Goal: Task Accomplishment & Management: Manage account settings

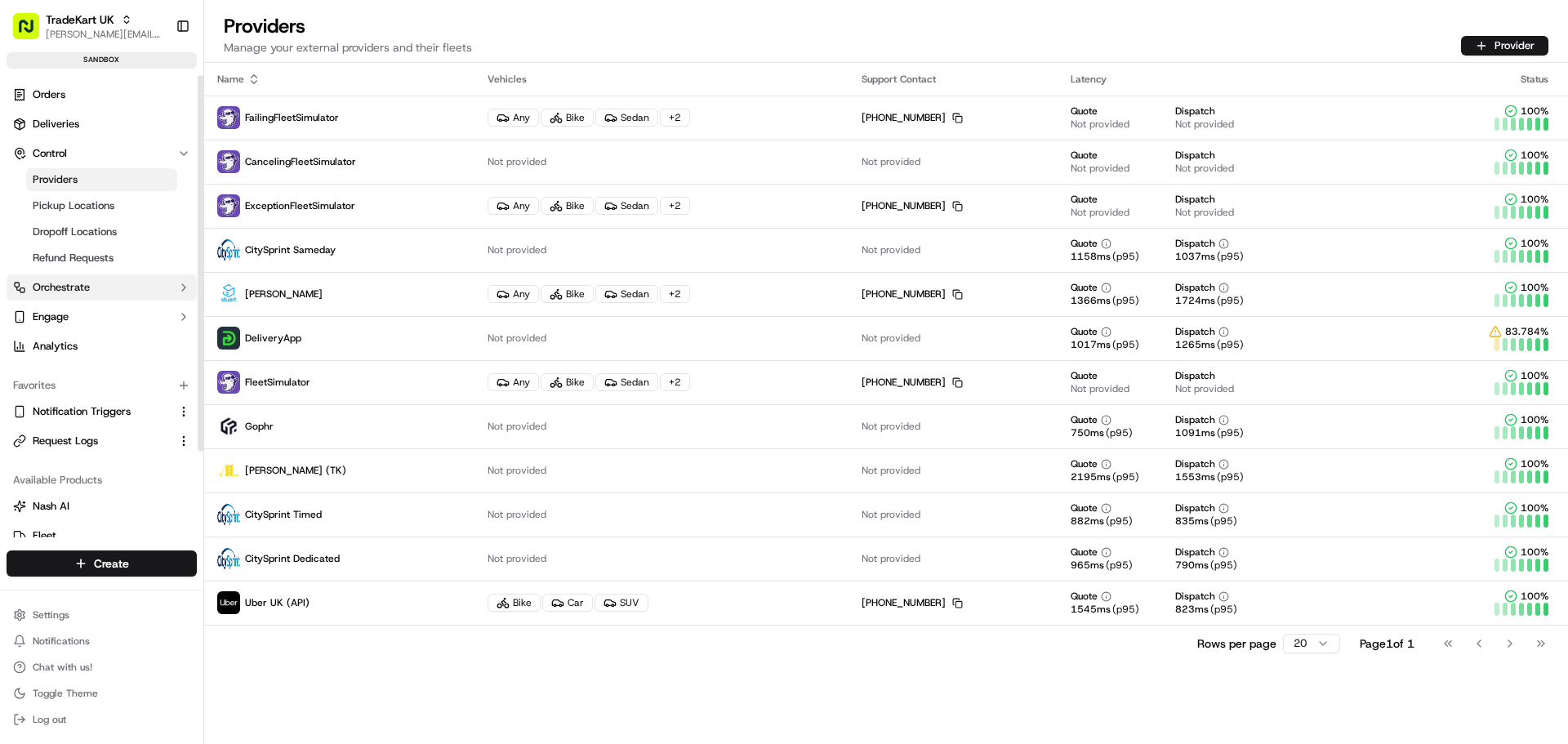
click at [86, 281] on span "Orchestrate" at bounding box center [61, 287] width 57 height 15
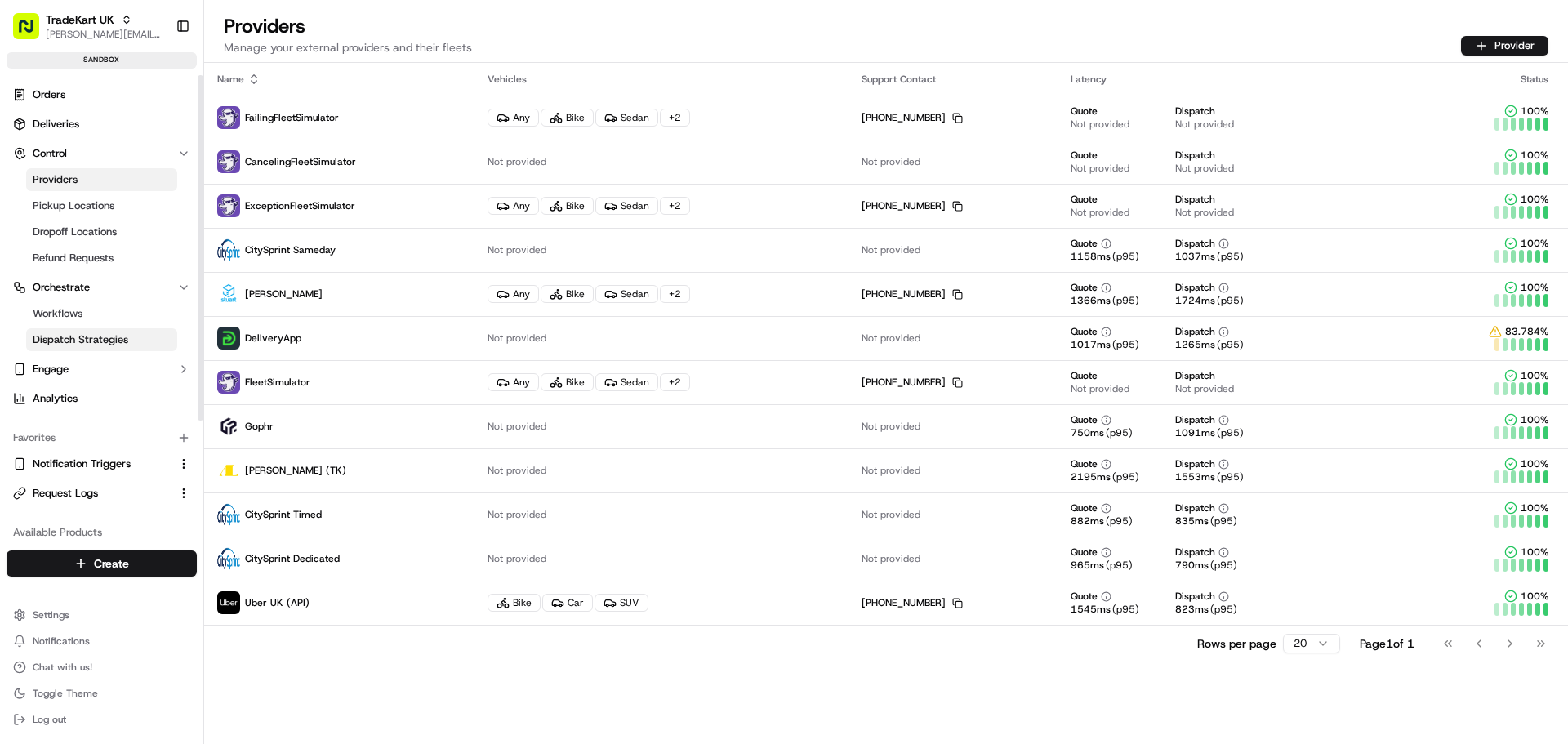
click at [95, 336] on span "Dispatch Strategies" at bounding box center [80, 340] width 96 height 15
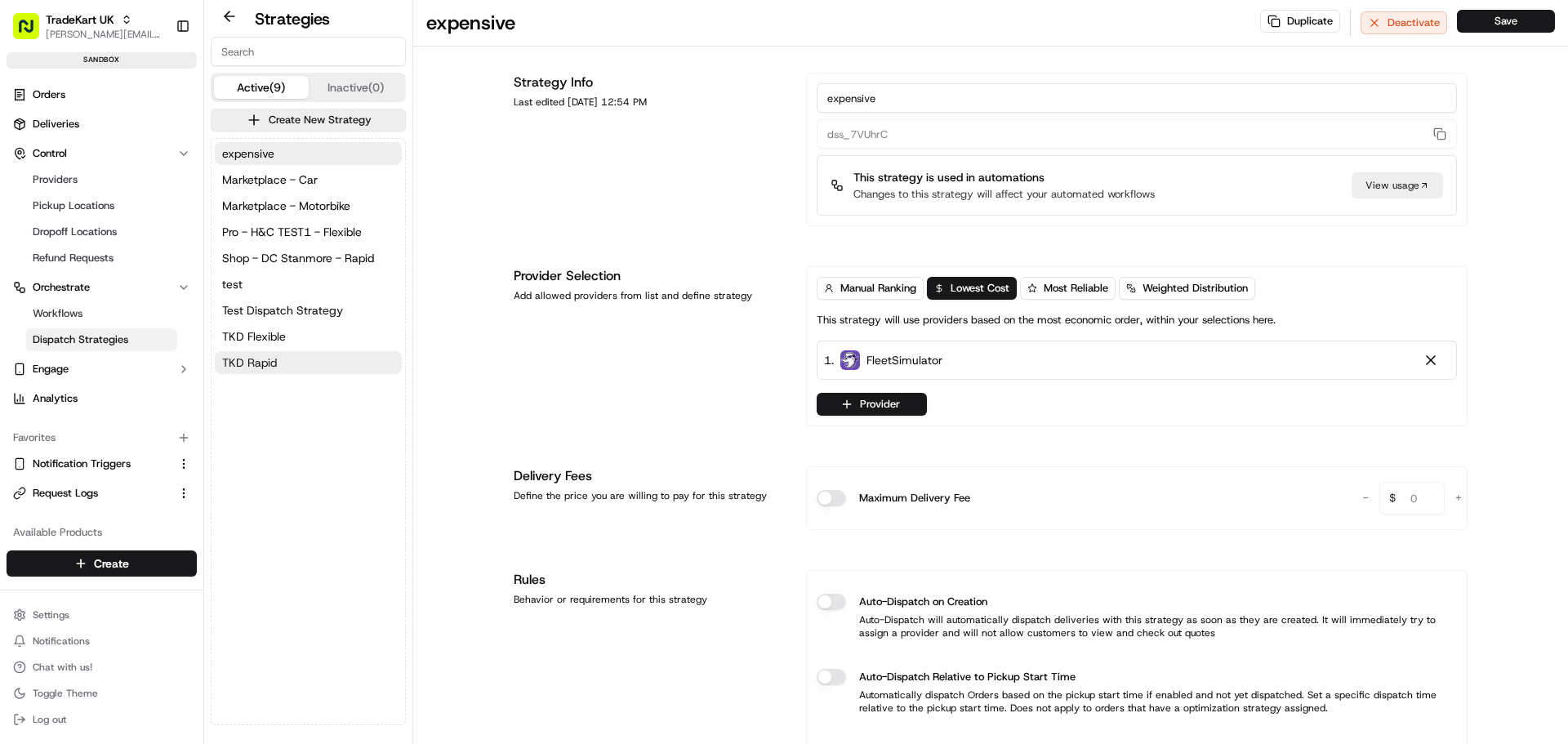
click at [317, 365] on button "TKD Rapid" at bounding box center [308, 363] width 187 height 23
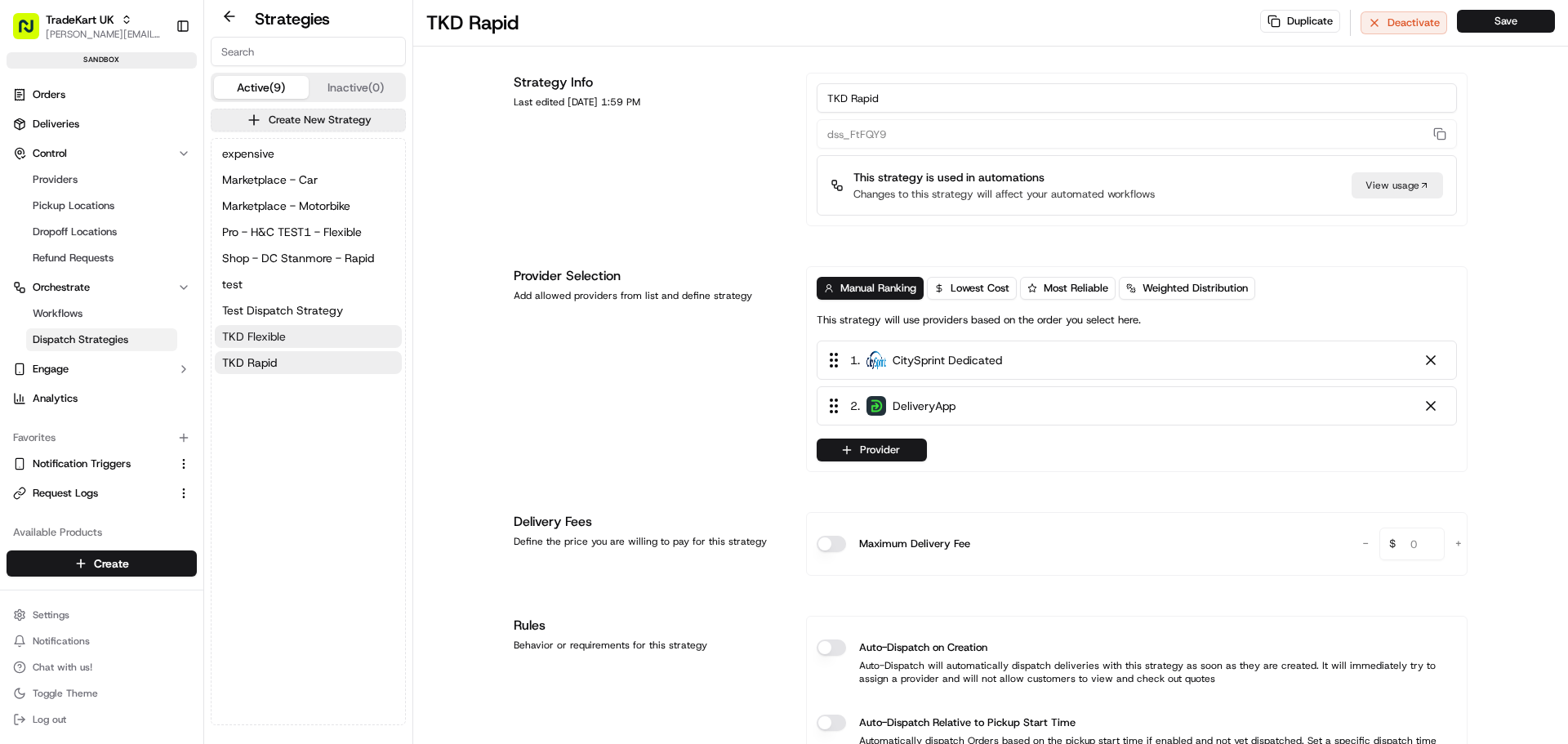
click at [311, 334] on button "TKD Flexible" at bounding box center [308, 337] width 187 height 23
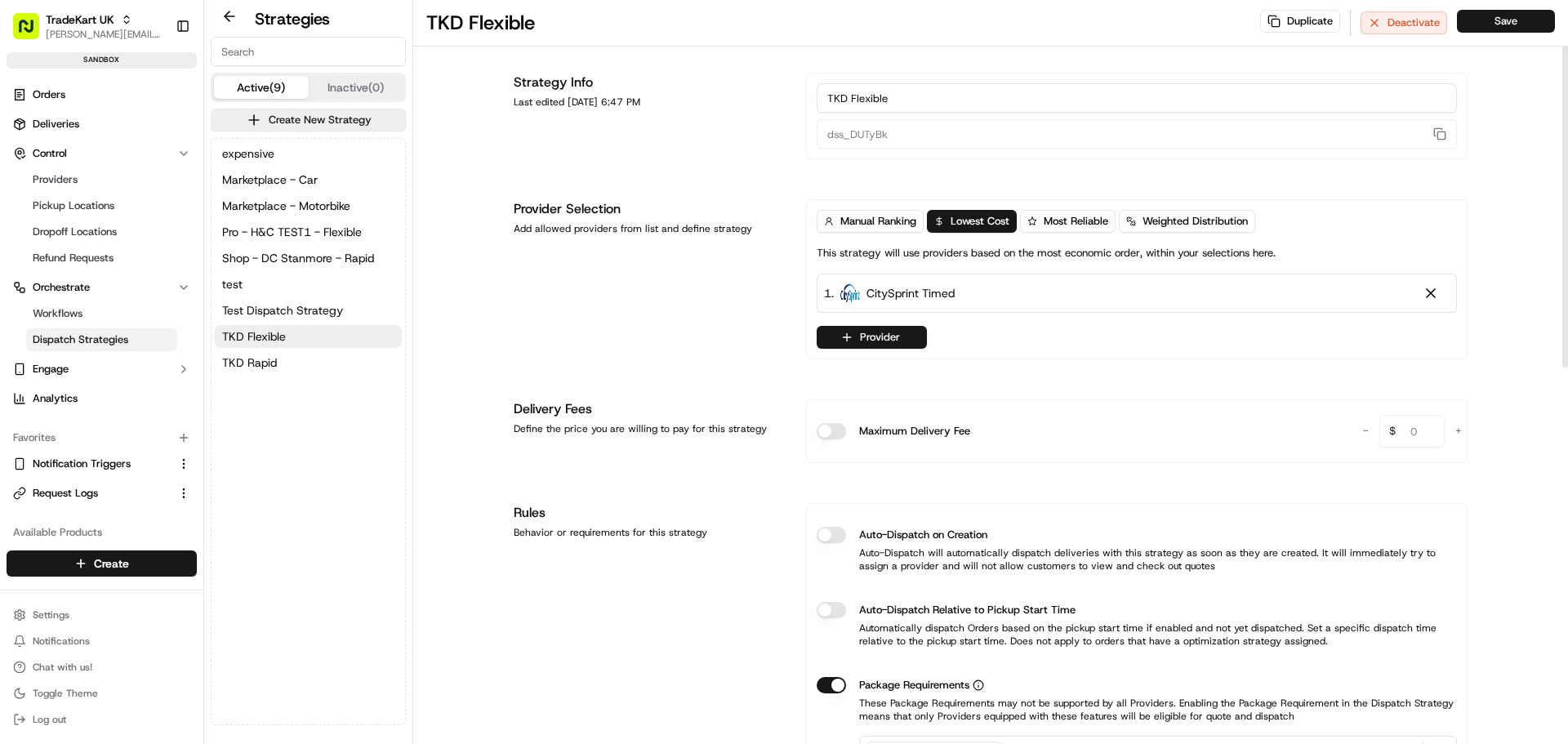
click at [887, 334] on button "Provider" at bounding box center [872, 338] width 110 height 23
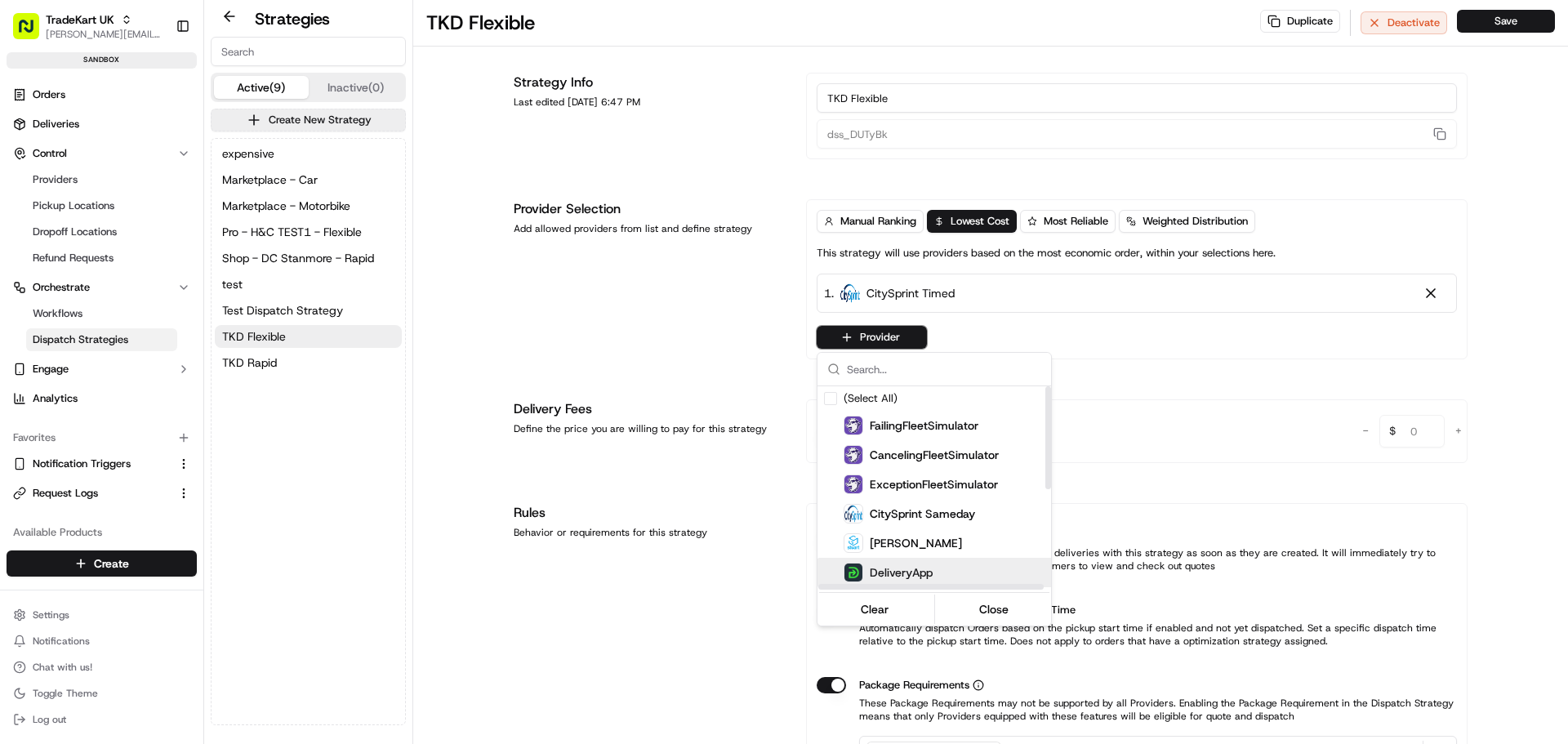
click at [911, 570] on span "DeliveryApp" at bounding box center [901, 573] width 63 height 16
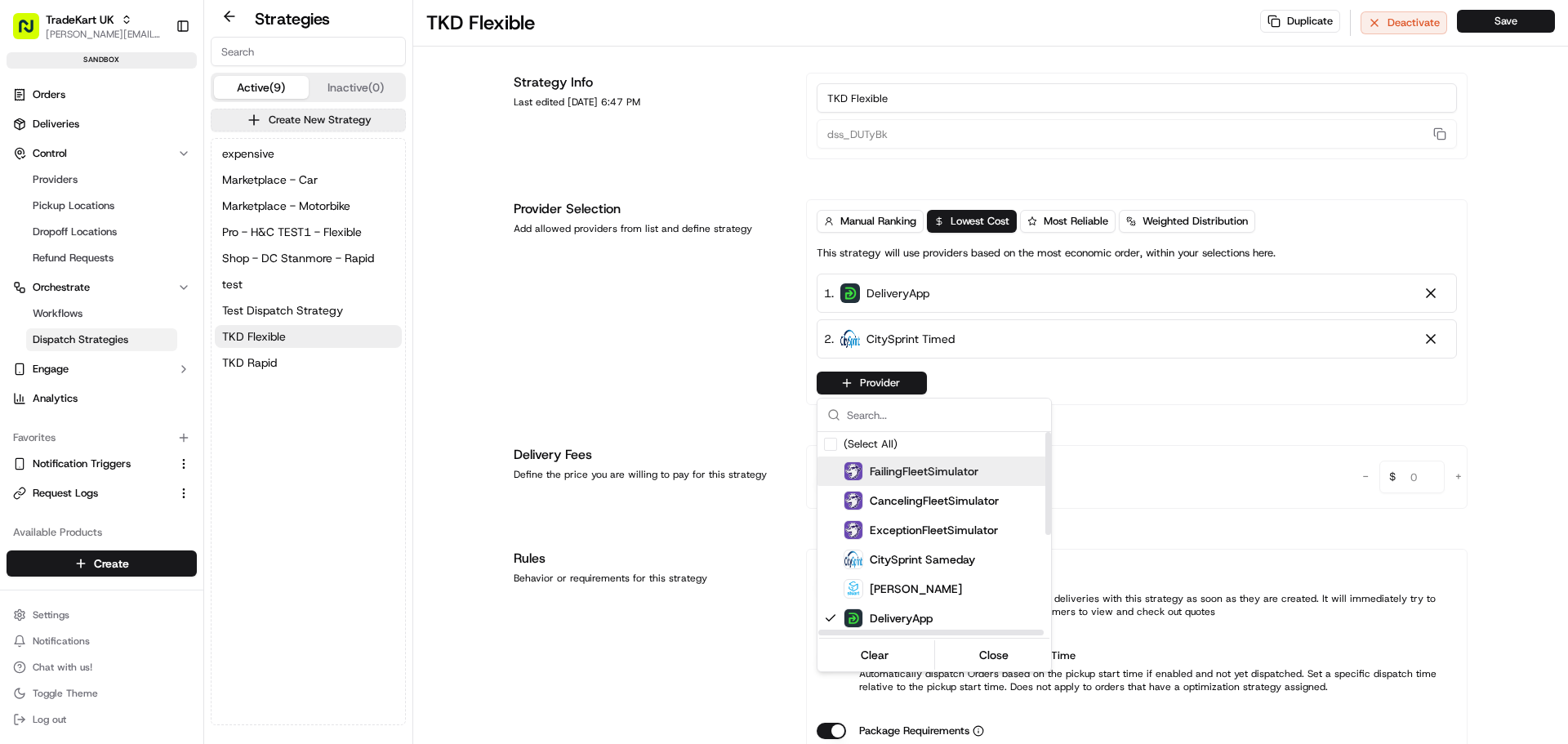
click at [724, 364] on html "TradeKart UK [PERSON_NAME][EMAIL_ADDRESS][DOMAIN_NAME] Toggle Sidebar sandbox O…" at bounding box center [784, 372] width 1568 height 744
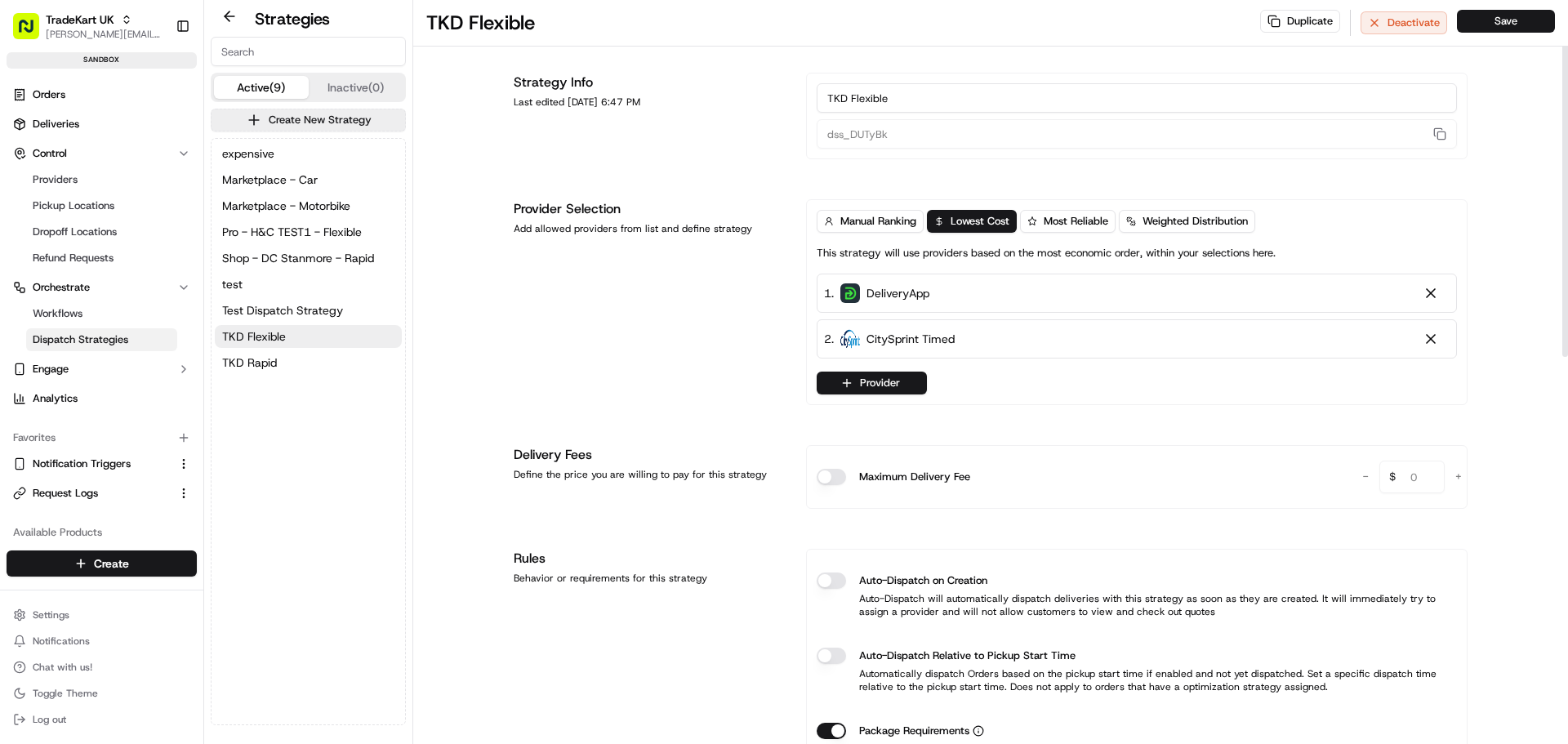
click at [832, 580] on button "Auto-Dispatch on Creation" at bounding box center [831, 580] width 29 height 16
click at [1494, 19] on button "Save" at bounding box center [1506, 21] width 98 height 23
click at [265, 366] on span "TKD Rapid" at bounding box center [250, 362] width 55 height 16
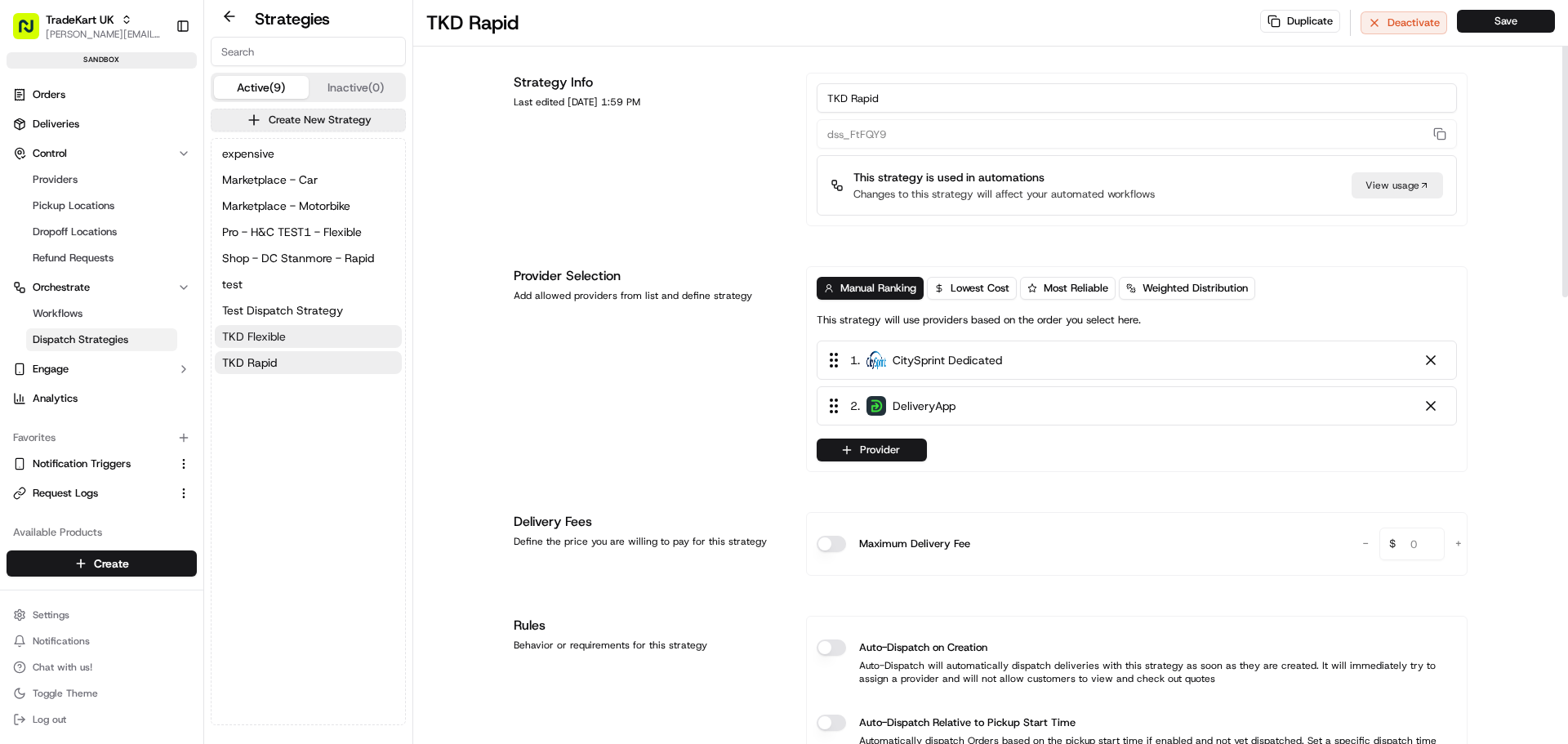
click at [262, 339] on span "TKD Flexible" at bounding box center [254, 336] width 64 height 16
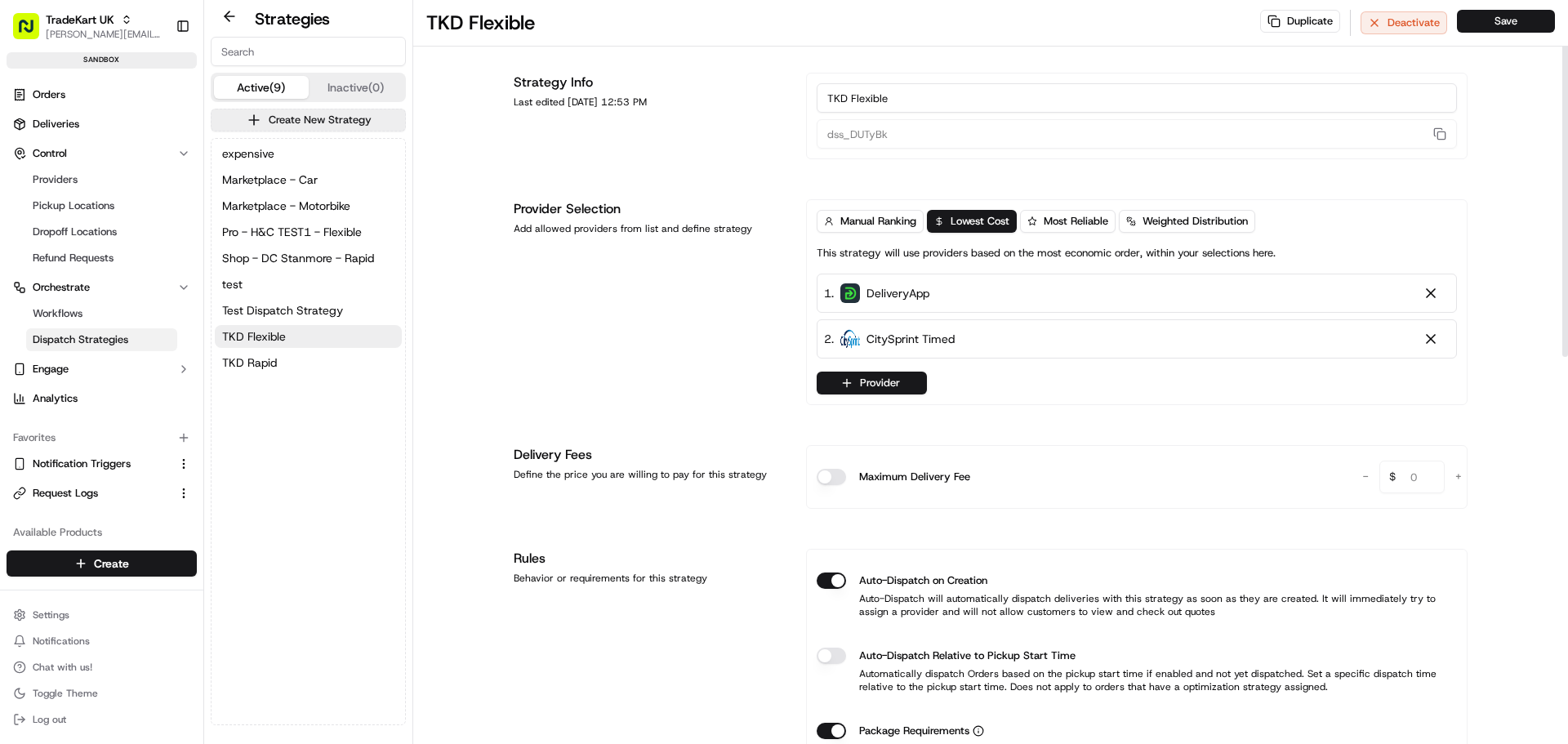
click at [822, 568] on div "Auto-Dispatch on Creation Auto-Dispatch will automatically dispatch deliveries …" at bounding box center [1137, 595] width 640 height 72
click at [830, 578] on button "Auto-Dispatch on Creation" at bounding box center [831, 580] width 29 height 16
click at [1502, 25] on button "Save" at bounding box center [1506, 21] width 98 height 23
click at [862, 218] on span "Manual Ranking" at bounding box center [878, 221] width 76 height 15
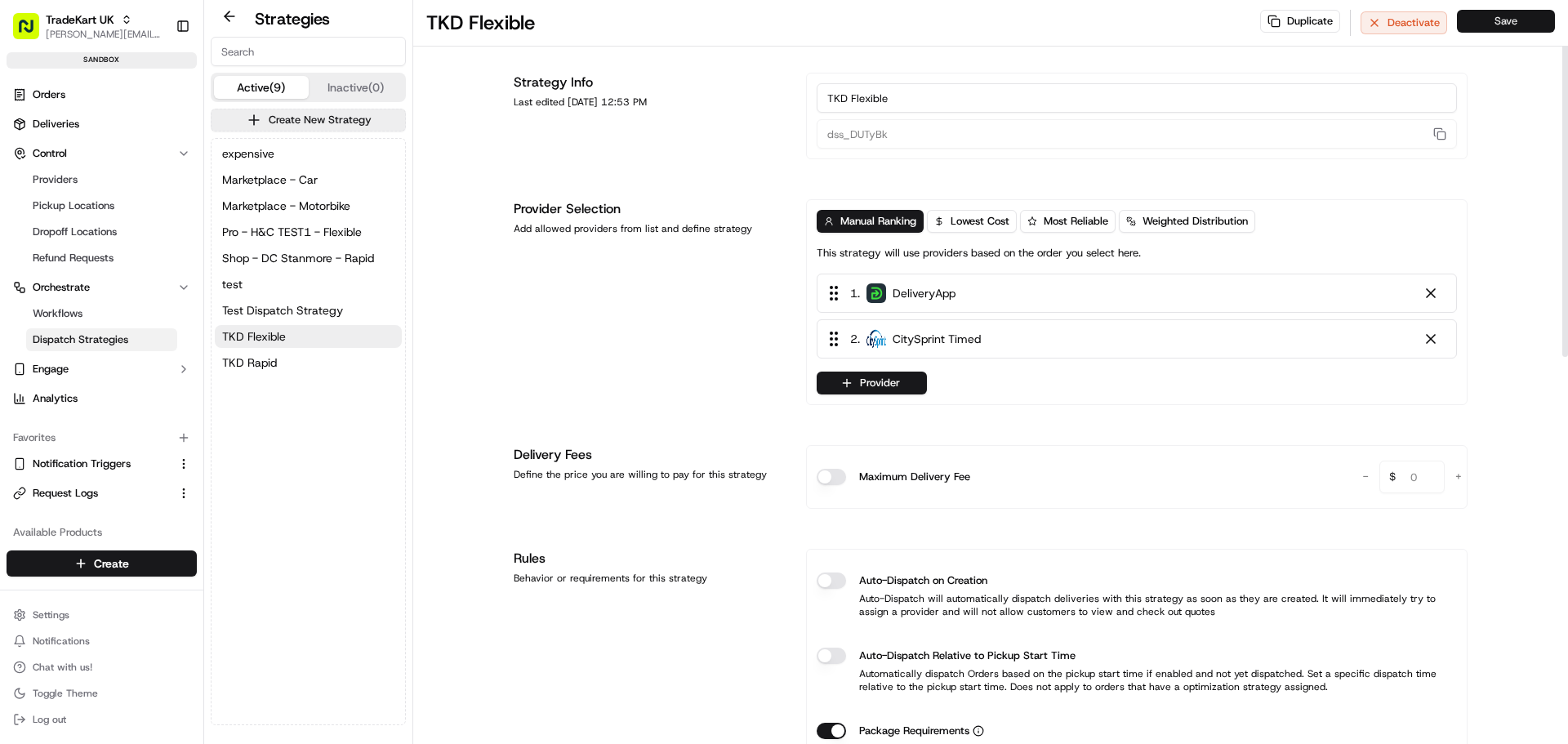
click at [1493, 23] on button "Save" at bounding box center [1506, 21] width 98 height 23
click at [310, 365] on button "TKD Rapid" at bounding box center [308, 363] width 187 height 23
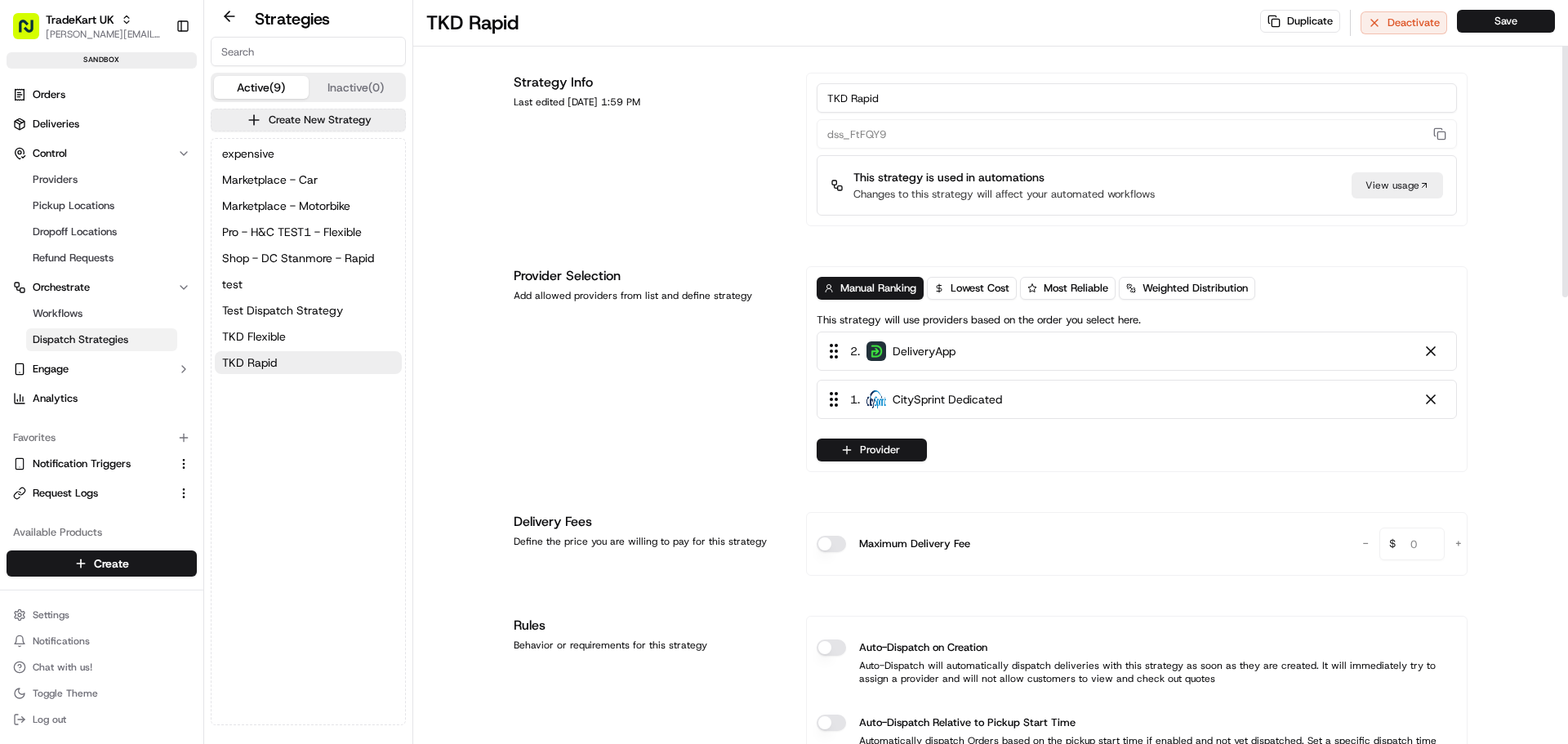
drag, startPoint x: 837, startPoint y: 411, endPoint x: 840, endPoint y: 352, distance: 59.1
click at [840, 352] on div "1 . CitySprint Dedicated 2 . DeliveryApp" at bounding box center [1137, 383] width 640 height 85
click at [1497, 17] on button "Save" at bounding box center [1506, 21] width 98 height 23
click at [300, 330] on button "TKD Flexible" at bounding box center [308, 337] width 187 height 23
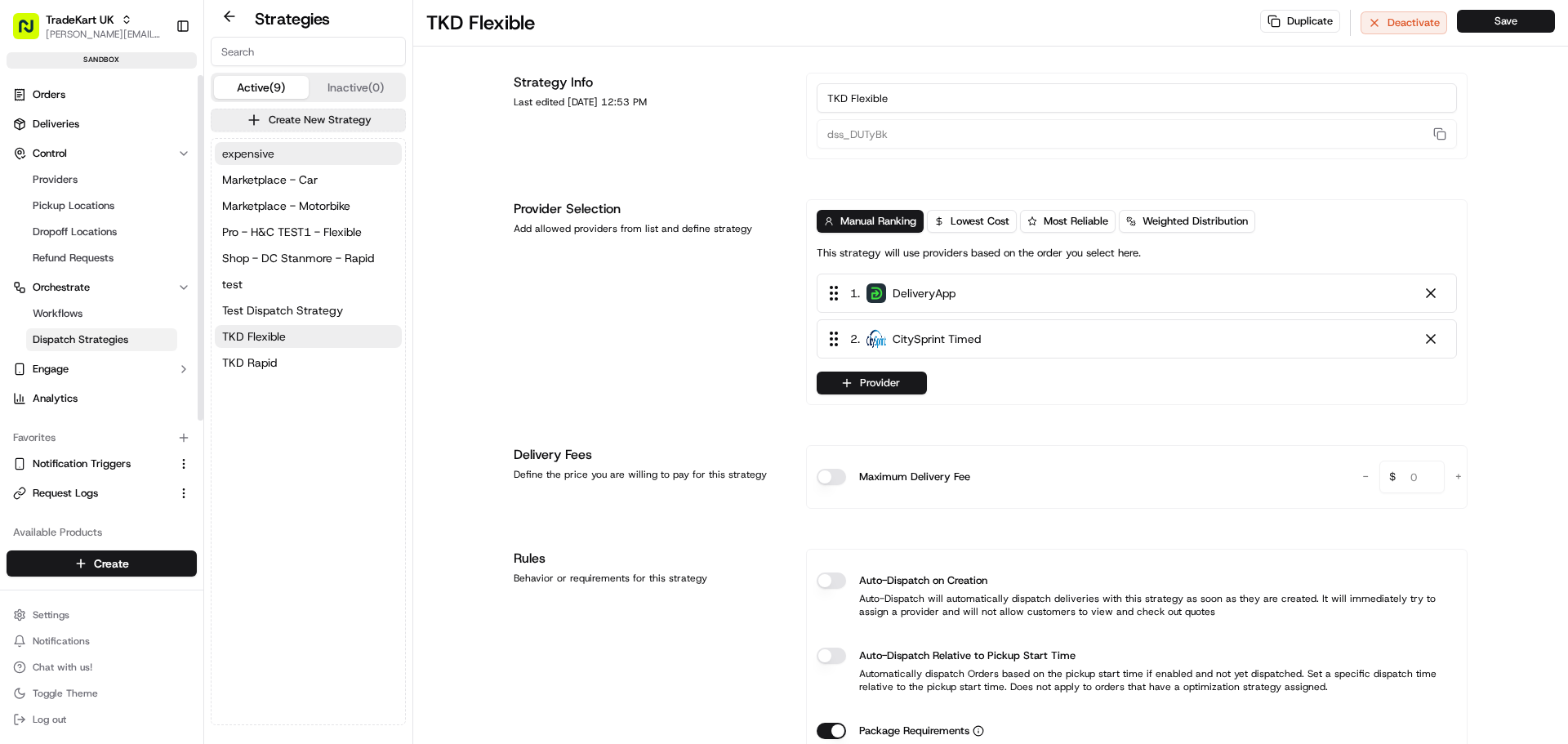
click at [288, 160] on button "expensive" at bounding box center [308, 154] width 187 height 23
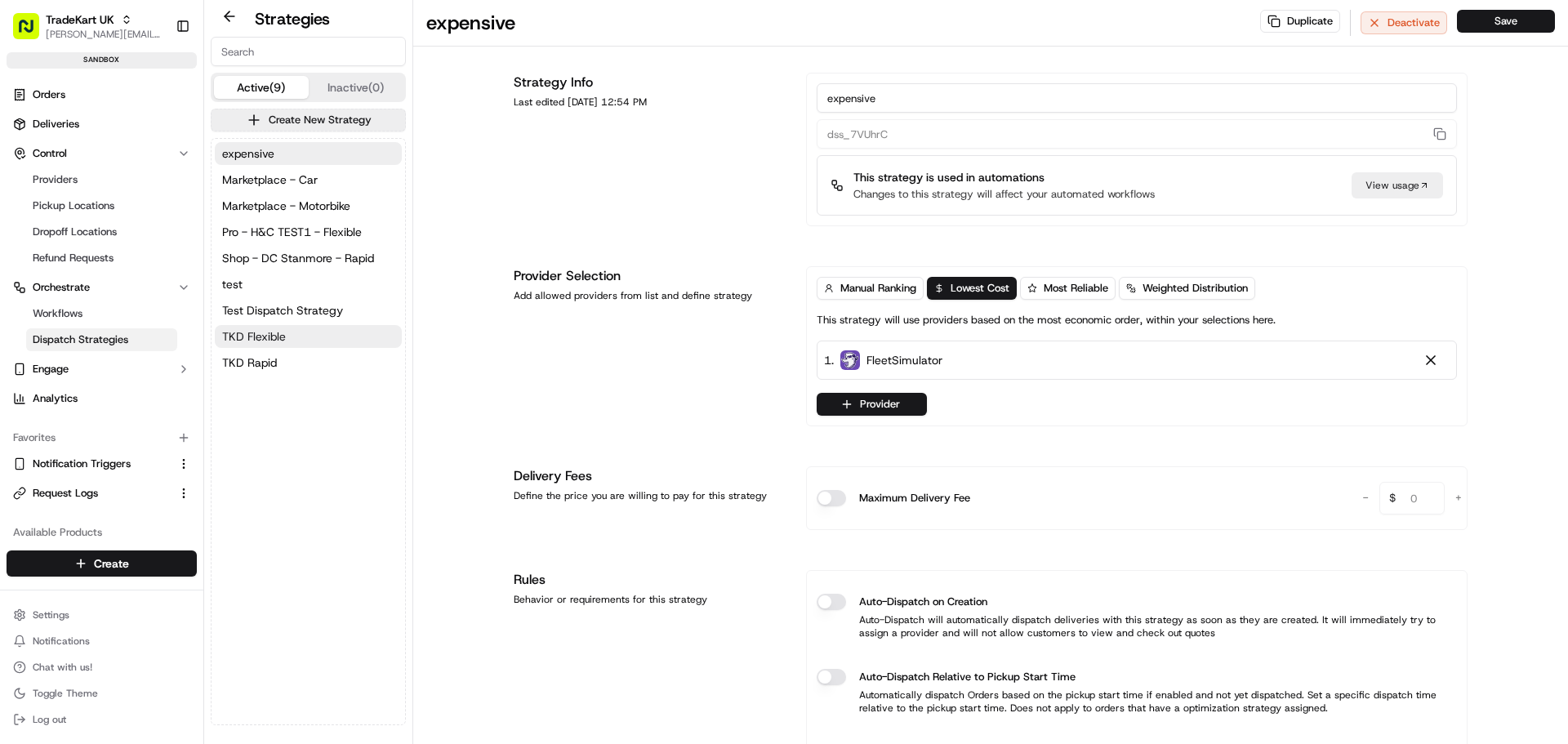
click at [327, 333] on button "TKD Flexible" at bounding box center [308, 337] width 187 height 23
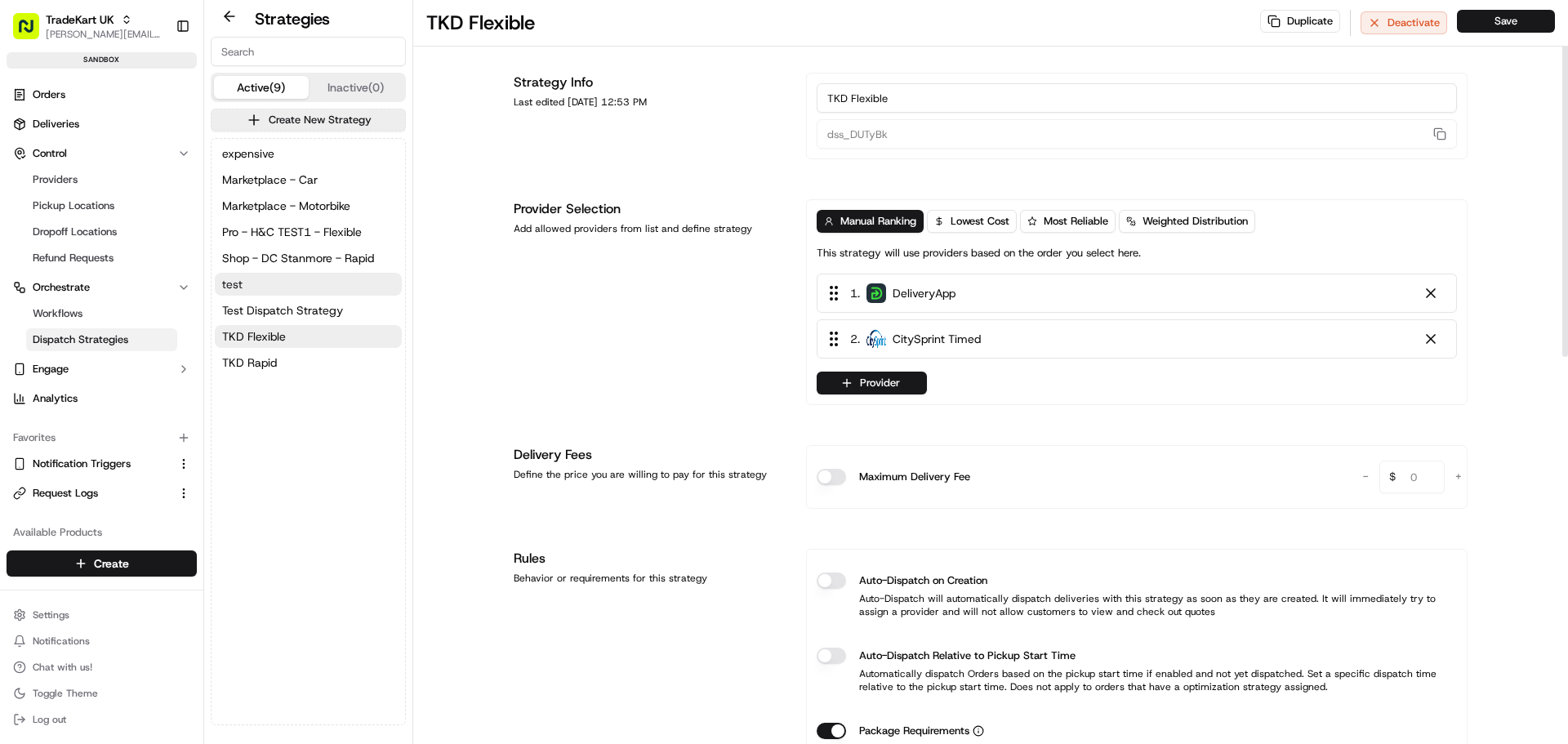
click at [281, 272] on div "expensive Marketplace - Car Marketplace - Motorbike Pro - H&C TEST1 - Flexible …" at bounding box center [309, 258] width 193 height 239
click at [278, 279] on button "test" at bounding box center [308, 284] width 187 height 23
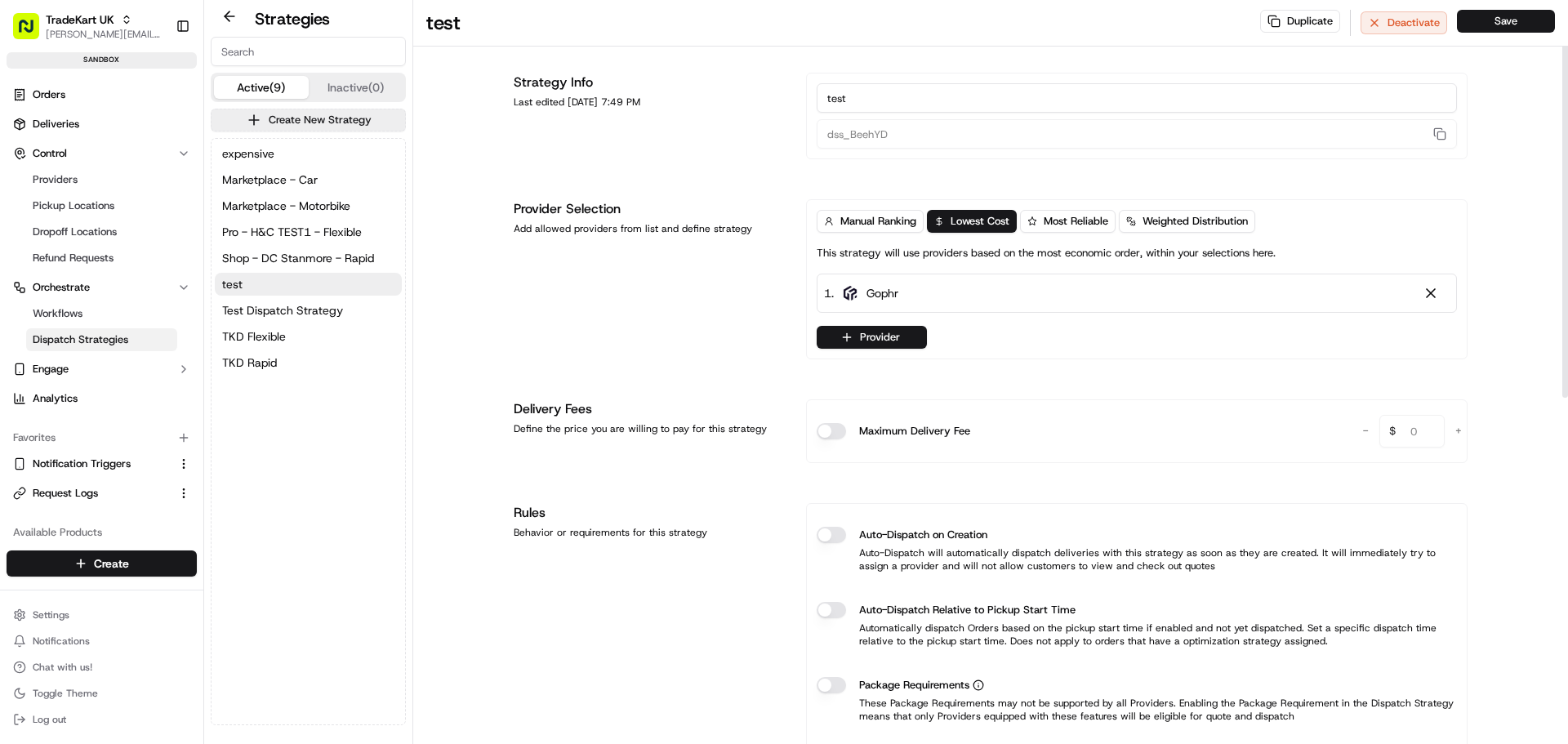
click at [386, 481] on div "expensive Marketplace - Car Marketplace - Motorbike Pro - H&C TEST1 - Flexible …" at bounding box center [309, 432] width 193 height 585
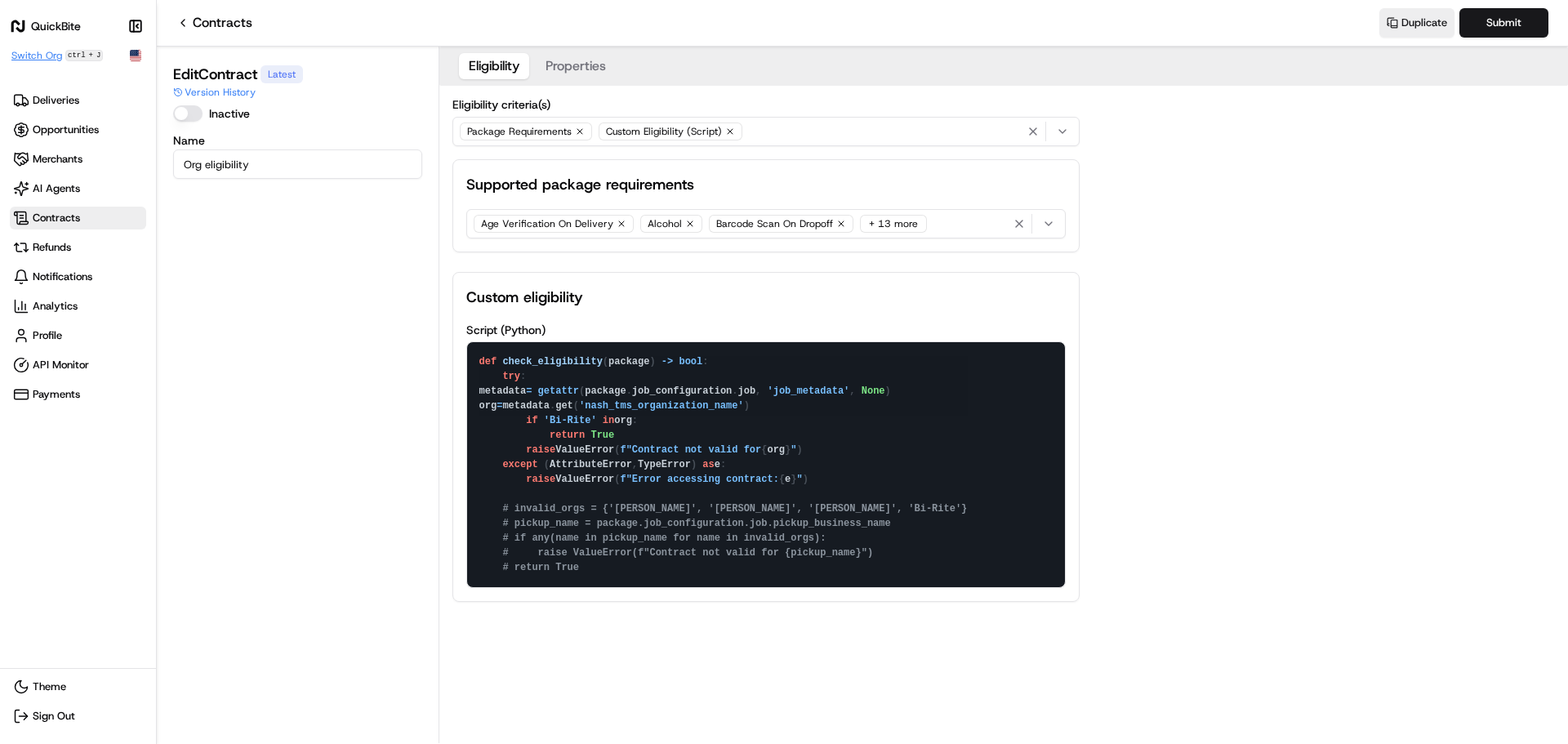
click at [46, 53] on span "Switch Org" at bounding box center [37, 56] width 50 height 14
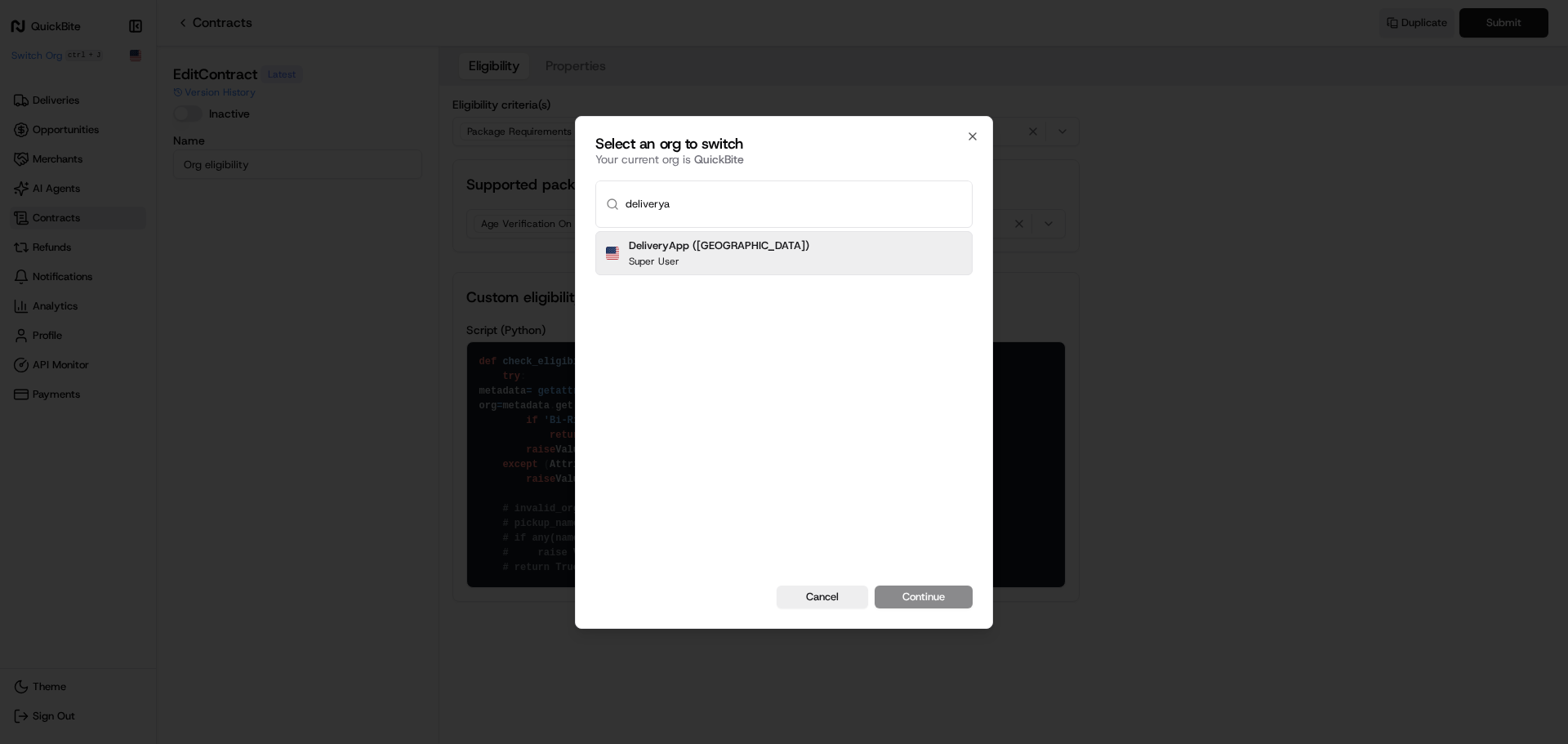
type input "deliverya"
click at [874, 585] on button "Continue" at bounding box center [923, 597] width 98 height 23
